Goal: Find specific page/section: Find specific page/section

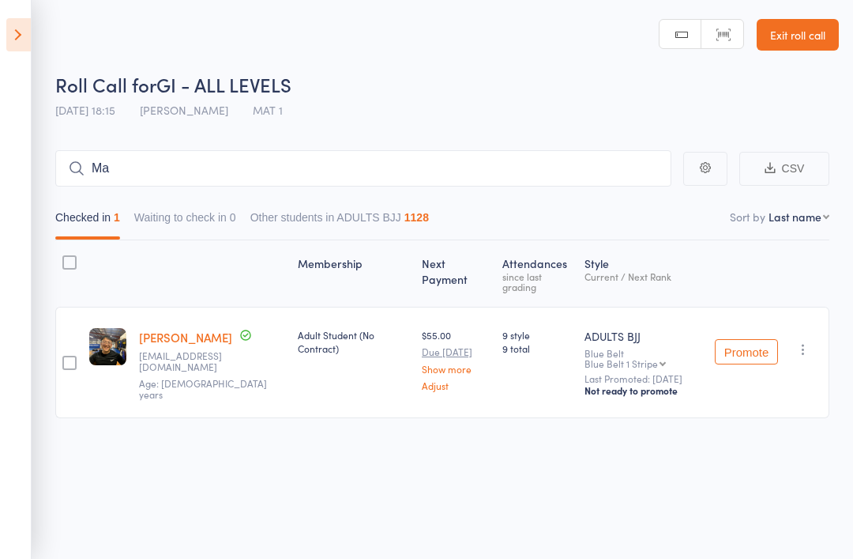
type input "Mat"
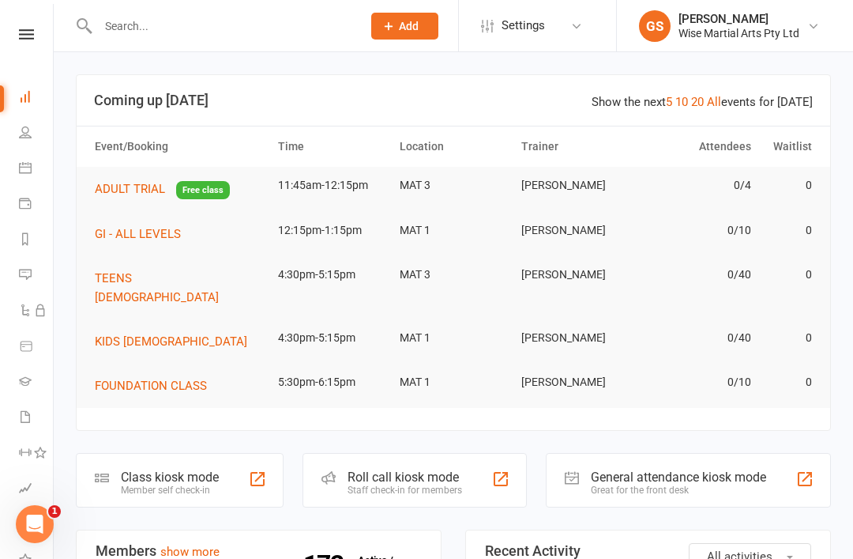
click at [13, 133] on li "People" at bounding box center [26, 134] width 53 height 36
click at [30, 130] on icon at bounding box center [25, 132] width 13 height 13
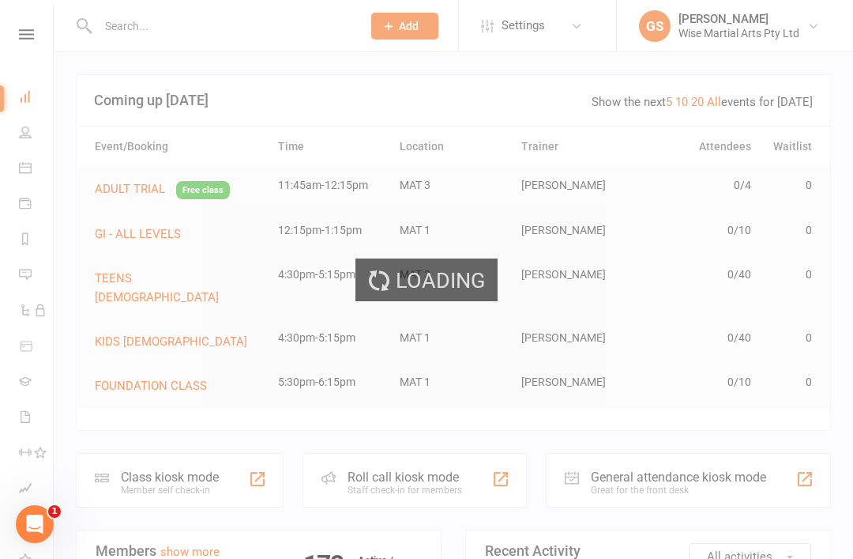
select select "100"
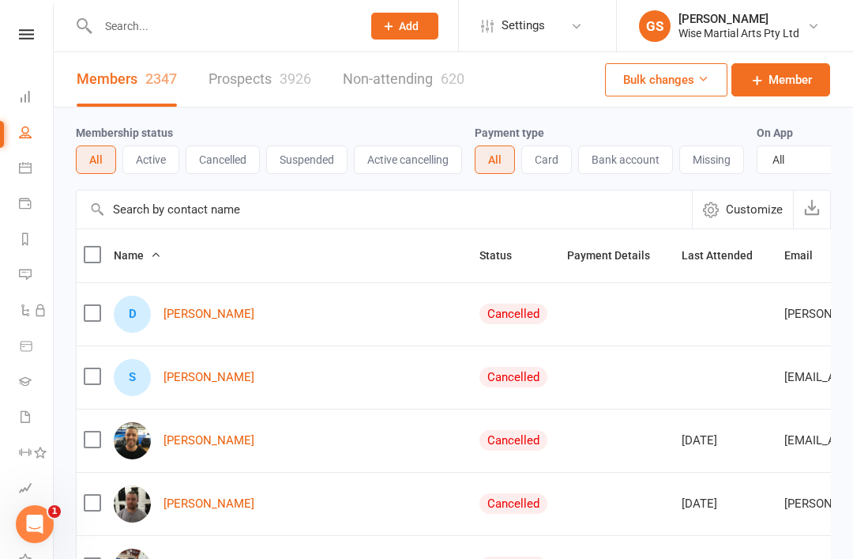
click at [183, 36] on input "text" at bounding box center [222, 26] width 258 height 22
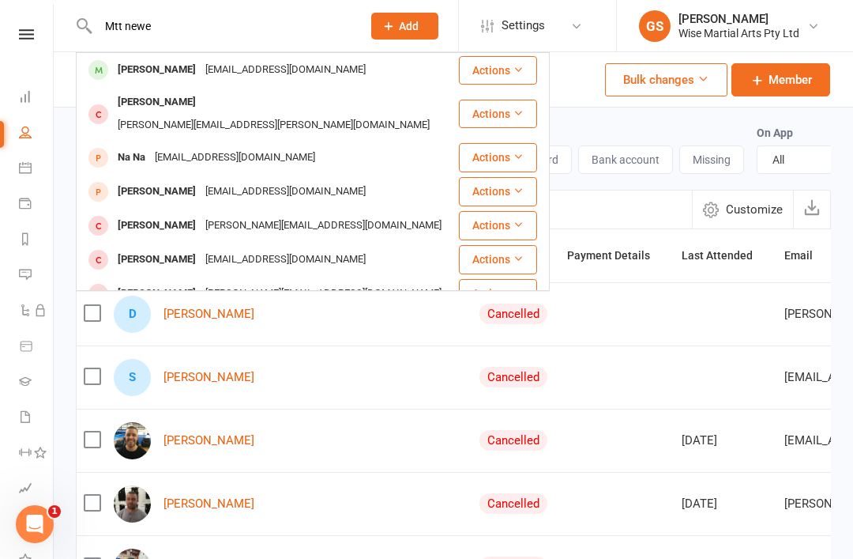
type input "Mtt newe"
click at [272, 66] on div "mattnewell241@gmail.com" at bounding box center [286, 69] width 170 height 23
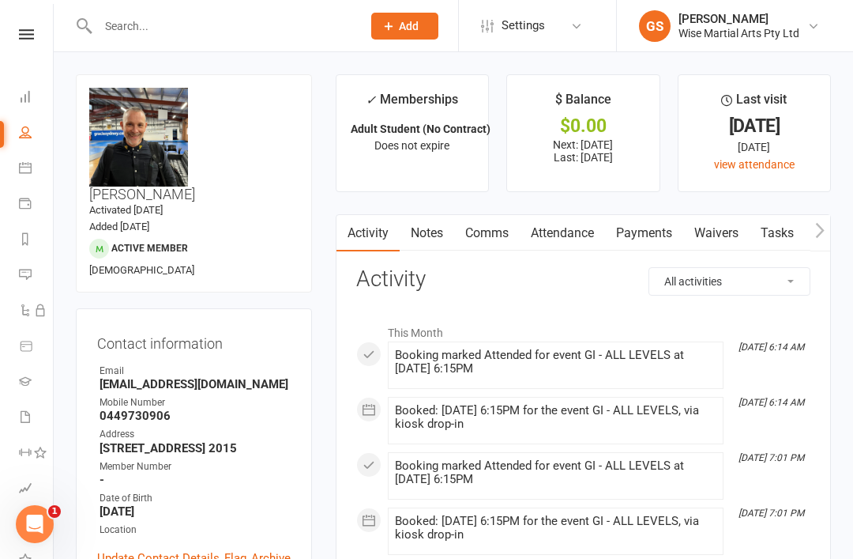
click at [21, 170] on icon at bounding box center [25, 167] width 13 height 13
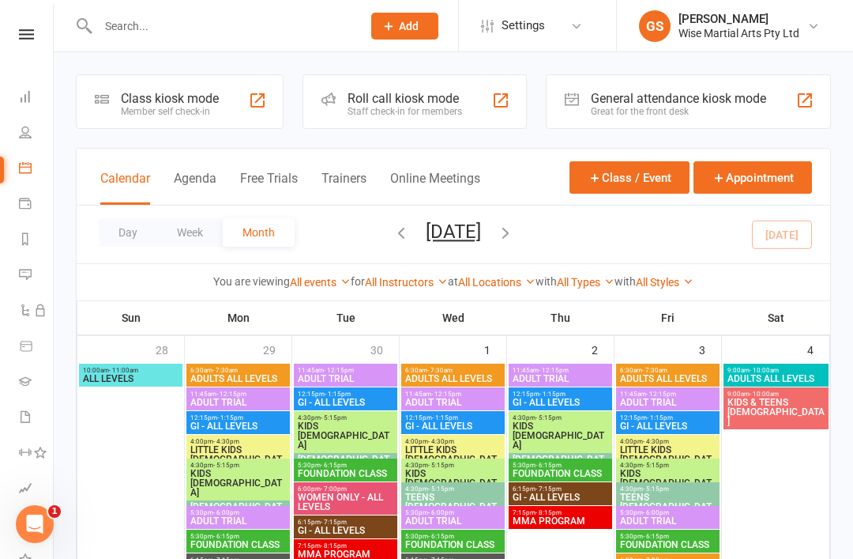
click at [356, 371] on span "11:45am - 12:15pm" at bounding box center [345, 370] width 97 height 7
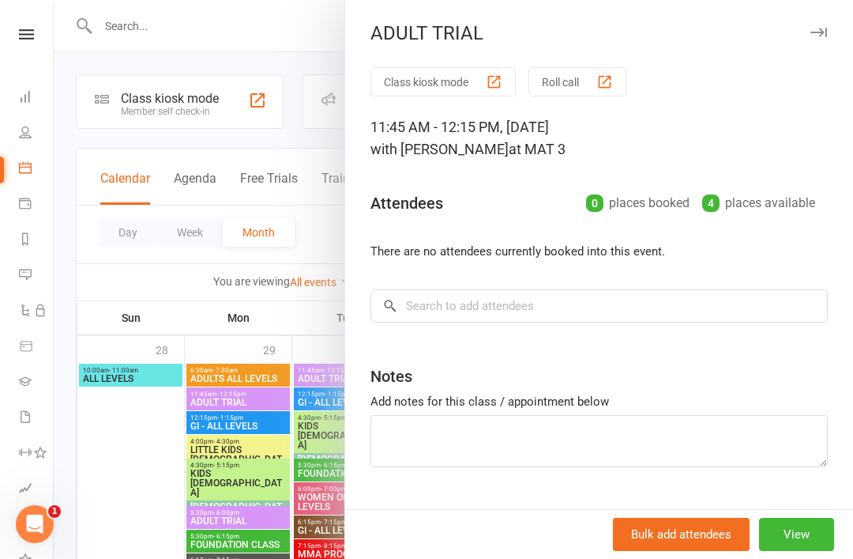
click at [134, 480] on div at bounding box center [454, 279] width 800 height 559
